Goal: Task Accomplishment & Management: Manage account settings

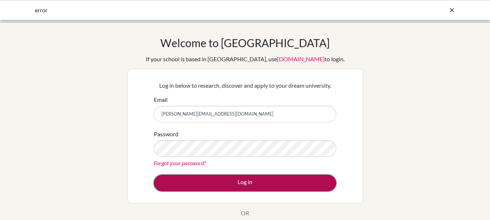
click at [287, 183] on button "Log in" at bounding box center [245, 183] width 182 height 17
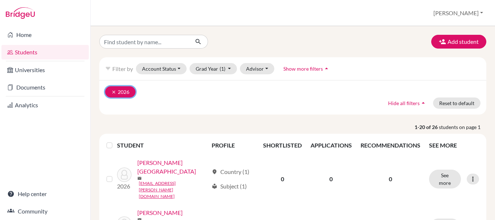
click at [110, 90] on button "clear 2026" at bounding box center [120, 91] width 30 height 11
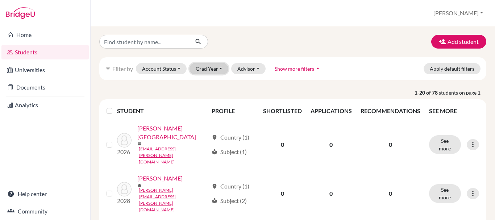
click at [205, 72] on button "Grad Year" at bounding box center [209, 68] width 39 height 11
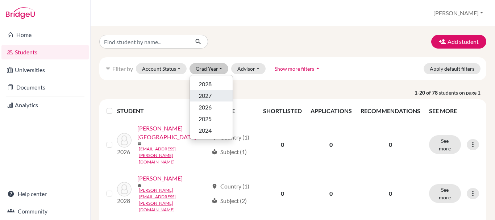
click at [211, 99] on span "2027" at bounding box center [205, 95] width 13 height 9
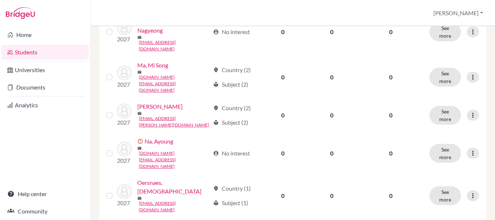
scroll to position [497, 0]
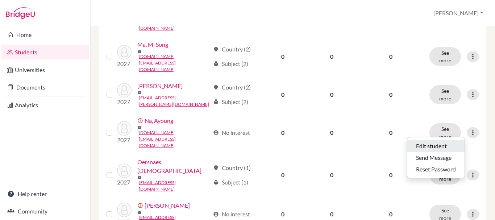
click at [446, 149] on button "Edit student" at bounding box center [435, 146] width 57 height 12
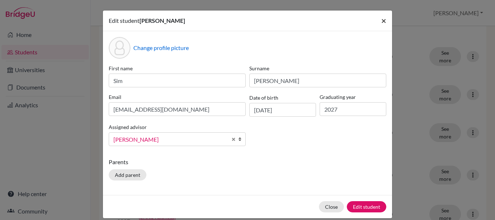
click at [381, 20] on span "×" at bounding box center [383, 20] width 5 height 11
